Goal: Use online tool/utility

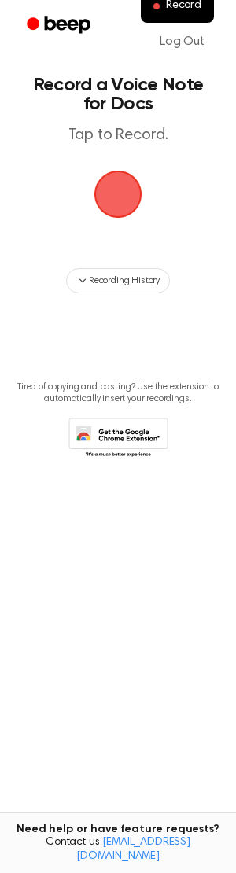
click at [112, 218] on span "button" at bounding box center [118, 195] width 86 height 86
click at [119, 198] on span "button" at bounding box center [118, 194] width 57 height 57
click at [123, 189] on span "button" at bounding box center [117, 194] width 63 height 63
click at [123, 189] on span "button" at bounding box center [118, 194] width 66 height 66
click at [130, 192] on span "button" at bounding box center [117, 194] width 77 height 77
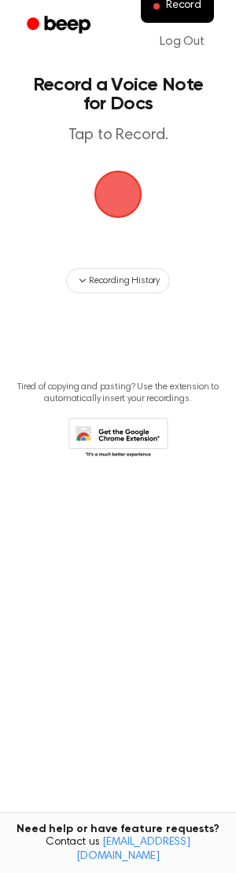
click at [130, 192] on span "button" at bounding box center [118, 194] width 58 height 58
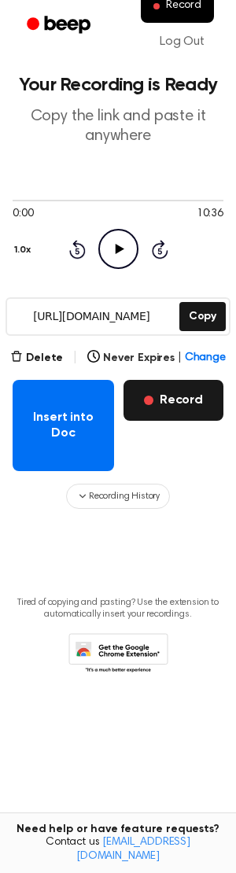
click at [200, 410] on button "Record" at bounding box center [173, 400] width 100 height 41
click at [189, 392] on button "Record" at bounding box center [173, 400] width 100 height 41
